Goal: Navigation & Orientation: Find specific page/section

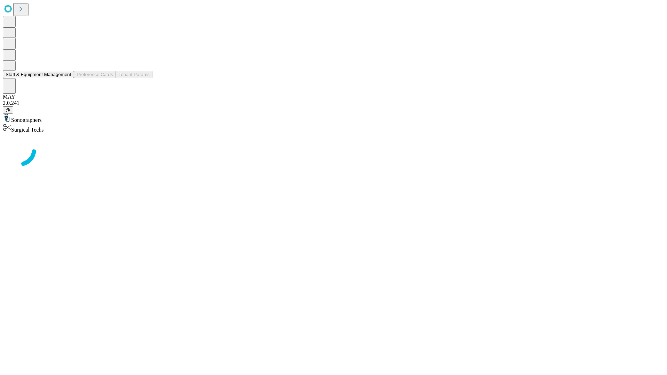
click at [66, 78] on button "Staff & Equipment Management" at bounding box center [38, 74] width 71 height 7
